Goal: Task Accomplishment & Management: Manage account settings

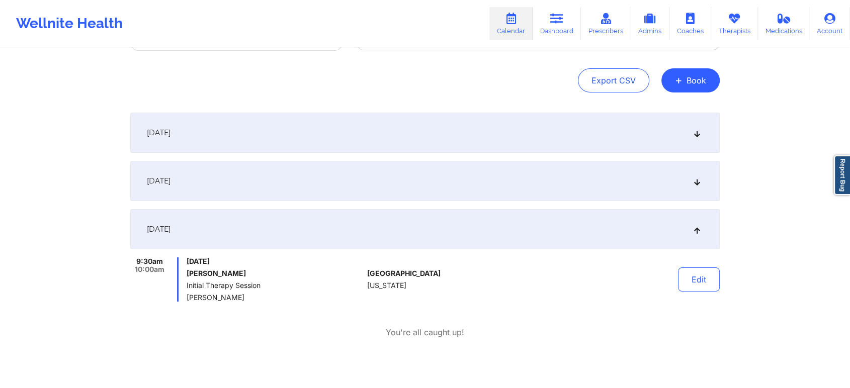
scroll to position [144, 0]
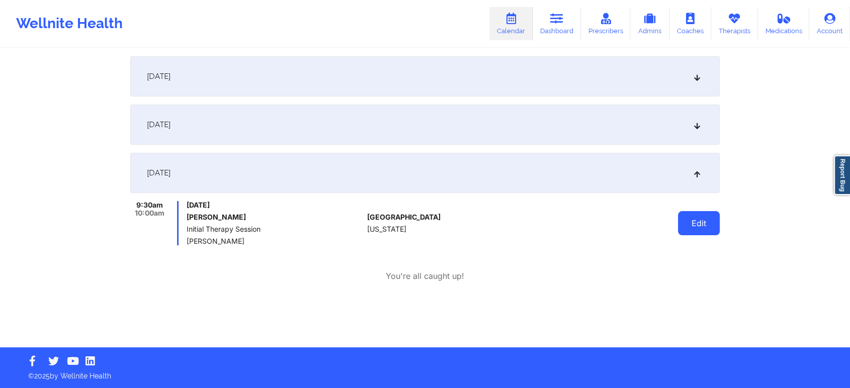
click at [692, 224] on button "Edit" at bounding box center [699, 223] width 42 height 24
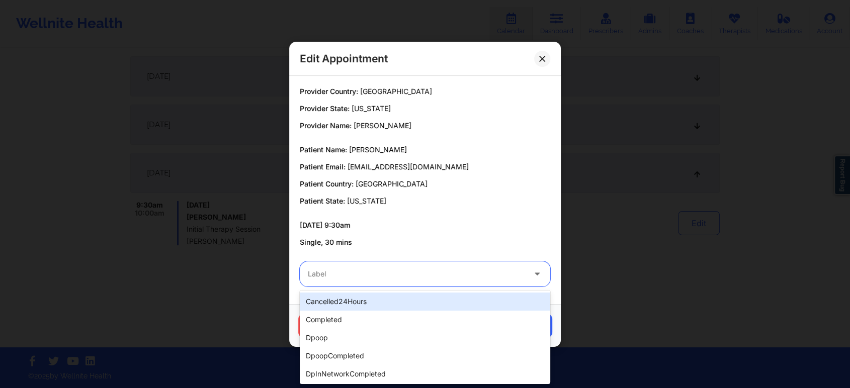
click at [506, 270] on div at bounding box center [416, 274] width 217 height 12
click at [395, 297] on div "cancelled24Hours" at bounding box center [425, 302] width 250 height 18
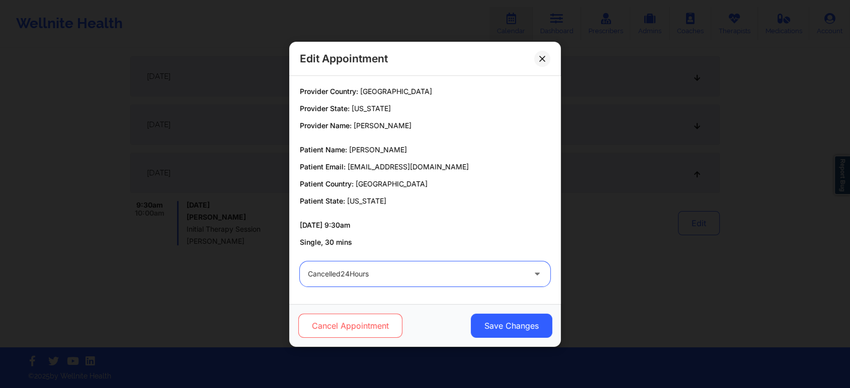
click at [363, 322] on button "Cancel Appointment" at bounding box center [350, 326] width 104 height 24
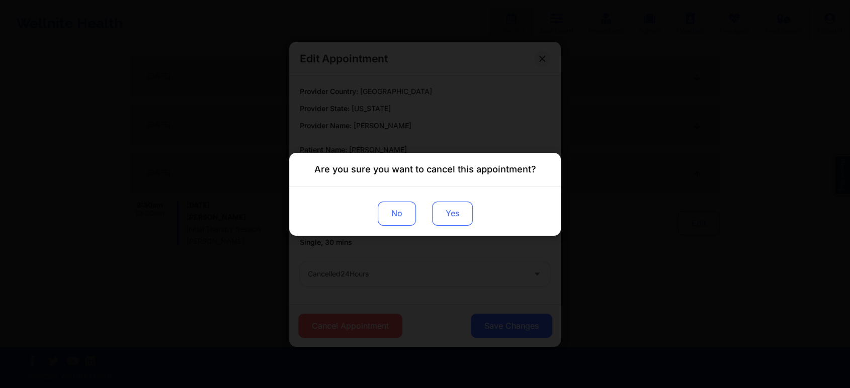
click at [451, 216] on button "Yes" at bounding box center [452, 213] width 41 height 24
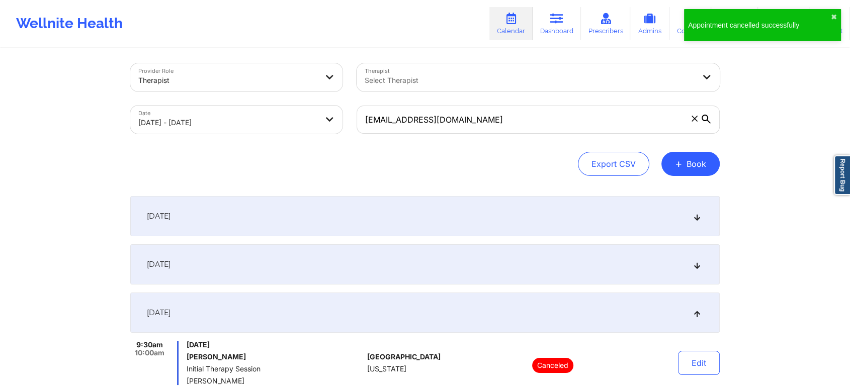
scroll to position [0, 0]
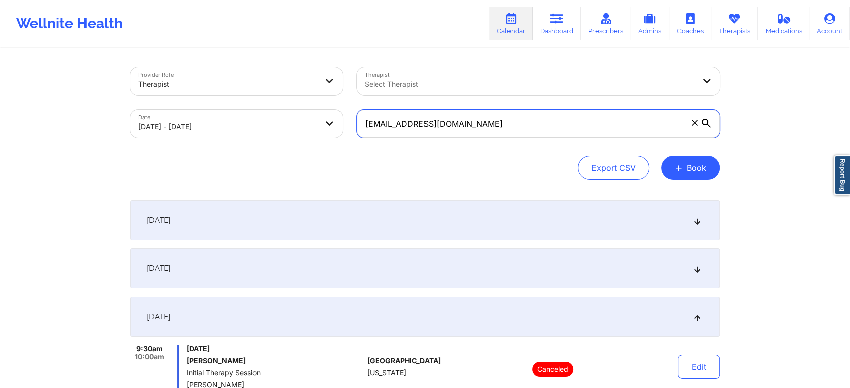
click at [533, 121] on input "[EMAIL_ADDRESS][DOMAIN_NAME]" at bounding box center [538, 124] width 363 height 28
paste input "[EMAIL_ADDRESS]"
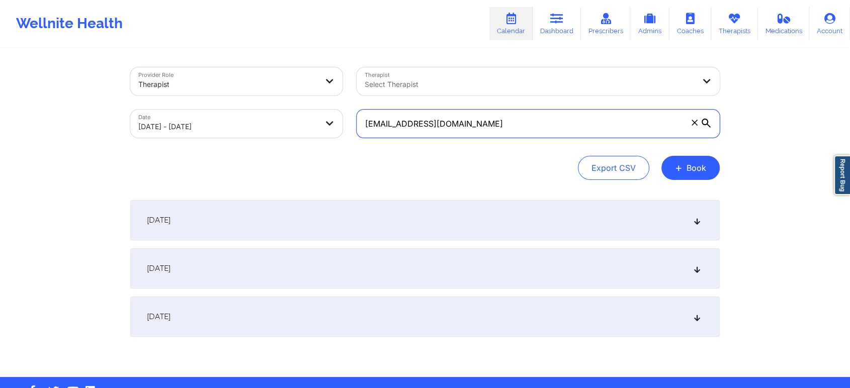
type input "[EMAIL_ADDRESS][DOMAIN_NAME]"
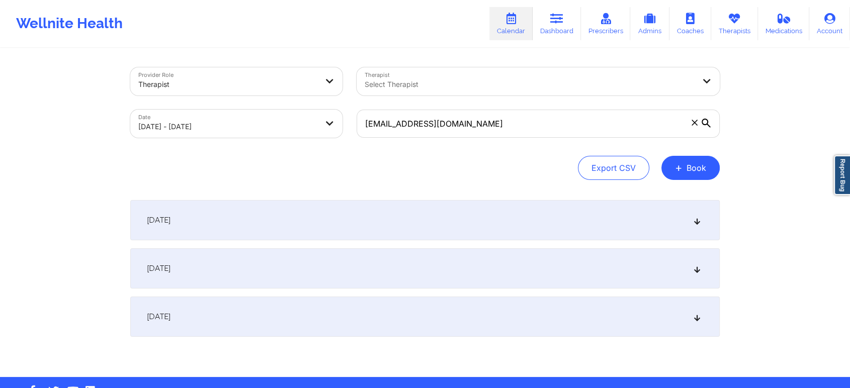
click at [547, 230] on div "[DATE]" at bounding box center [424, 220] width 589 height 40
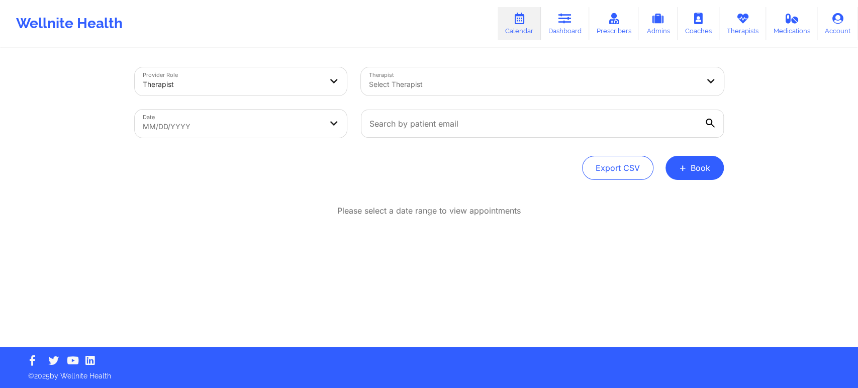
click at [303, 121] on body "Wellnite Health Calendar Dashboard Prescribers Admins Coaches Therapists Medica…" at bounding box center [429, 194] width 858 height 388
select select "2025-8"
select select "2025-9"
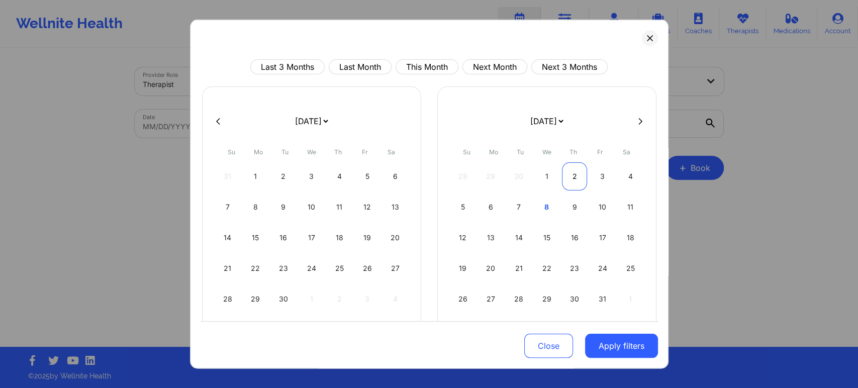
click at [575, 174] on div "2" at bounding box center [575, 176] width 26 height 28
select select "2025-9"
select select "2025-10"
select select "2025-9"
select select "2025-10"
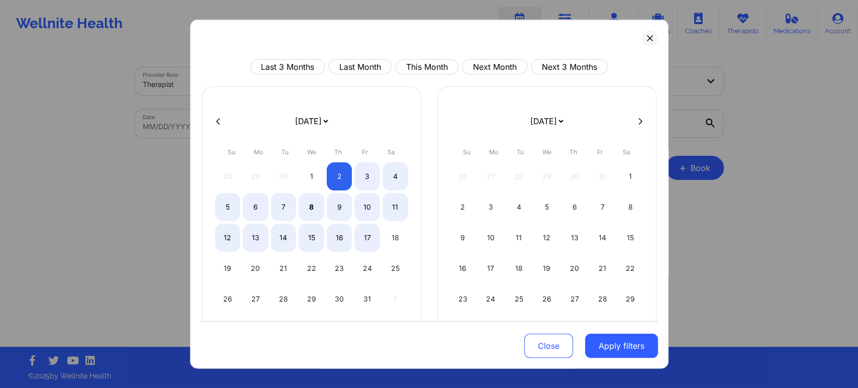
select select "2025-9"
select select "2025-10"
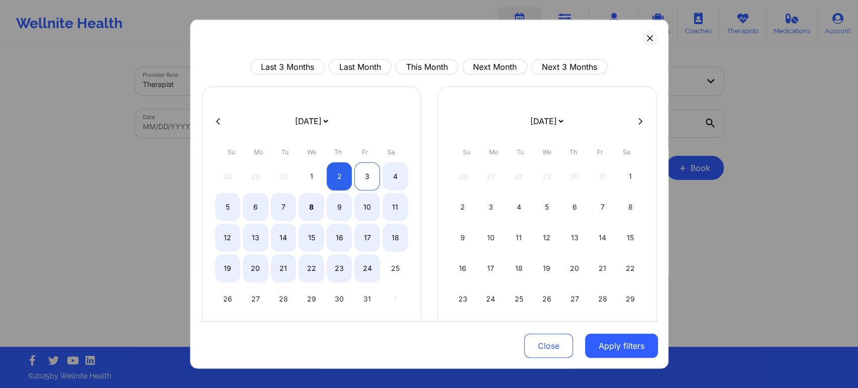
select select "2025-9"
select select "2025-10"
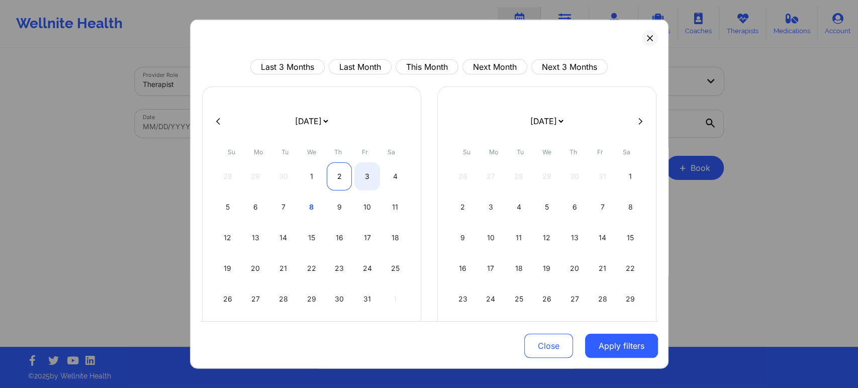
select select "2025-9"
select select "2025-10"
click at [339, 170] on div "2" at bounding box center [340, 176] width 26 height 28
select select "2025-9"
select select "2025-10"
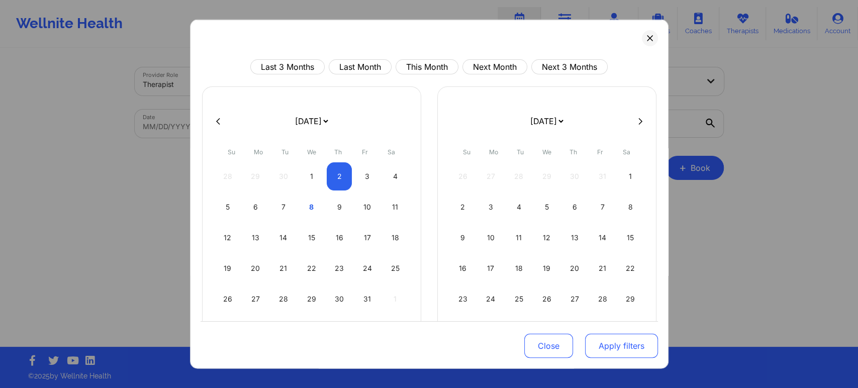
click at [623, 346] on button "Apply filters" at bounding box center [621, 346] width 73 height 24
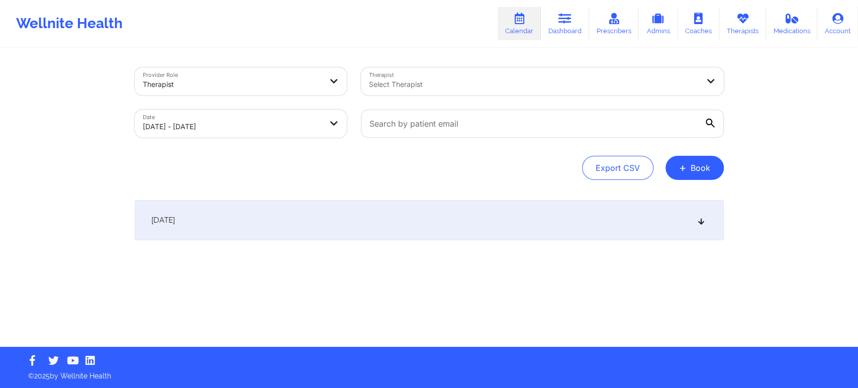
click at [690, 225] on div "October 2, 2025" at bounding box center [429, 220] width 589 height 40
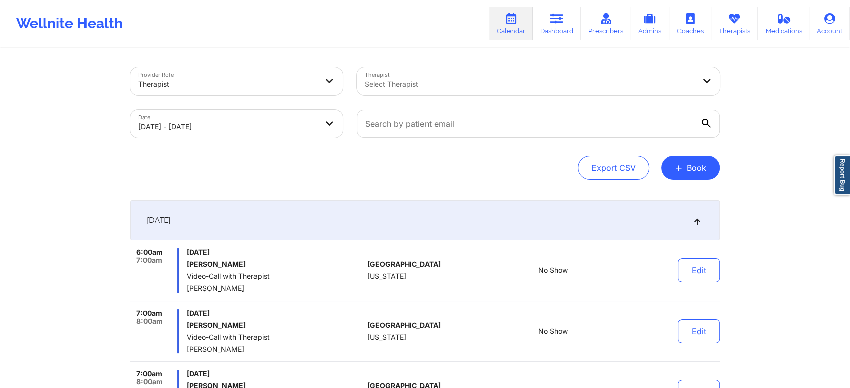
click at [290, 131] on body "Wellnite Health Calendar Dashboard Prescribers Admins Coaches Therapists Medica…" at bounding box center [425, 194] width 850 height 388
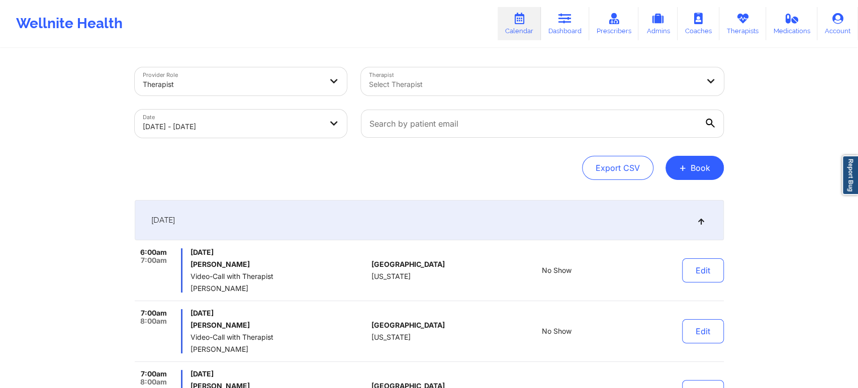
select select "2025-9"
select select "2025-10"
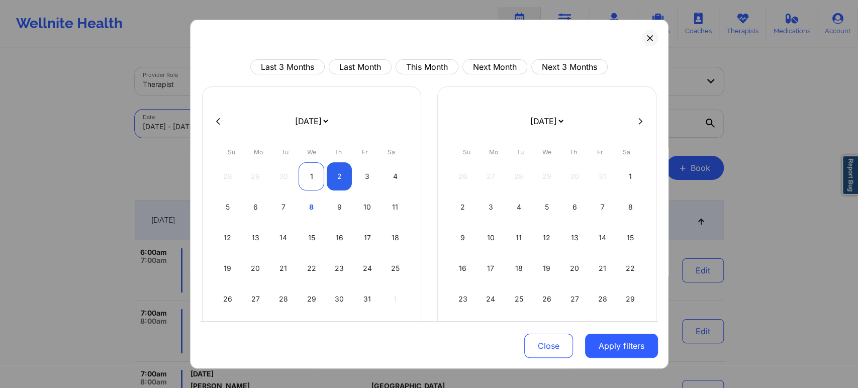
click at [306, 177] on div "1" at bounding box center [312, 176] width 26 height 28
select select "2025-9"
select select "2025-10"
select select "2025-9"
select select "2025-10"
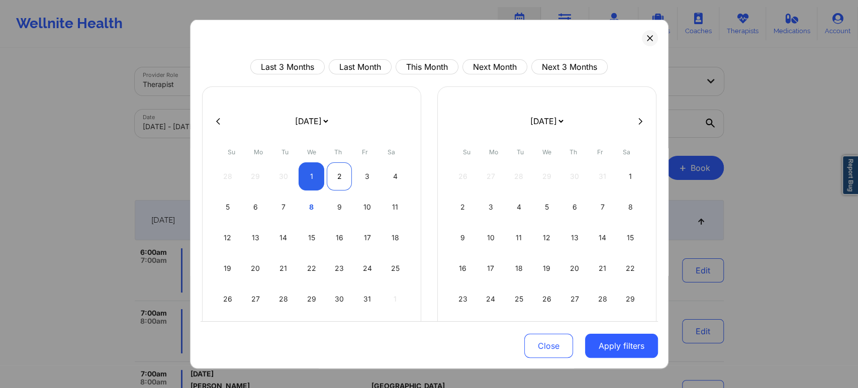
click at [341, 171] on div "2" at bounding box center [340, 176] width 26 height 28
select select "2025-9"
select select "2025-10"
click at [631, 353] on button "Apply filters" at bounding box center [621, 346] width 73 height 24
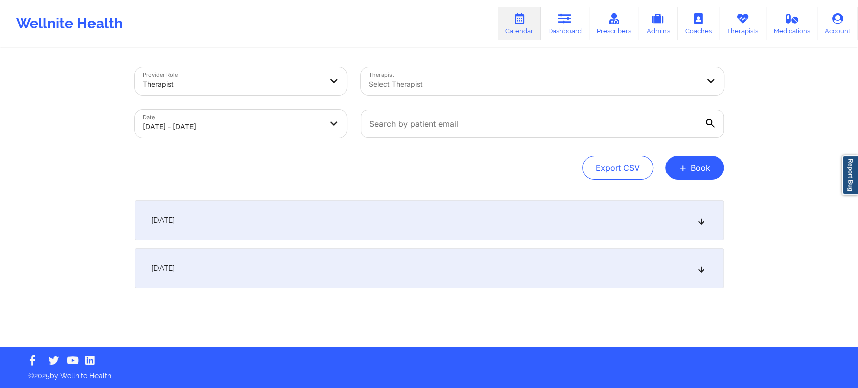
click at [565, 226] on div "October 1, 2025" at bounding box center [429, 220] width 589 height 40
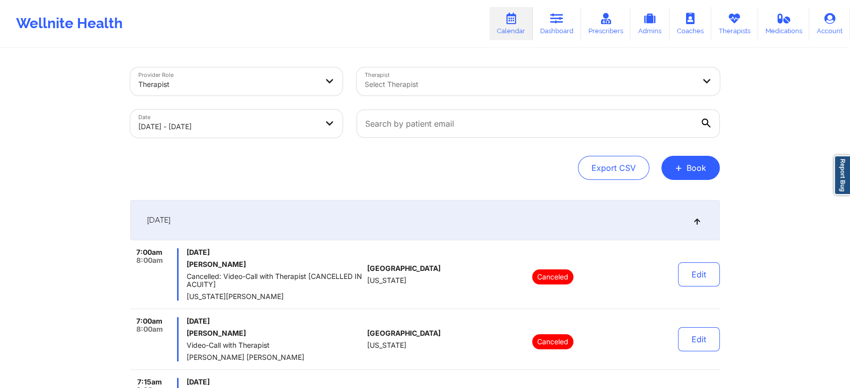
click at [687, 224] on div "October 1, 2025" at bounding box center [424, 220] width 589 height 40
